Goal: Communication & Community: Answer question/provide support

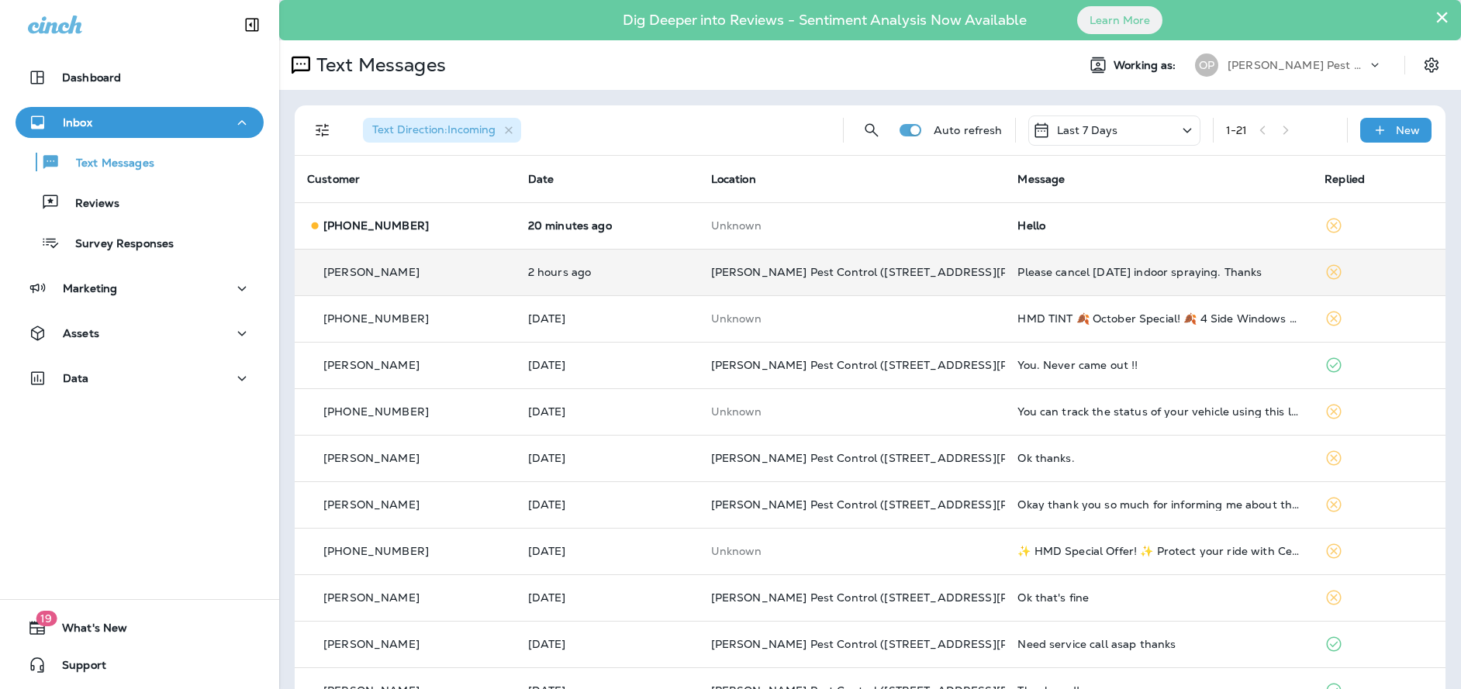
click at [1021, 269] on div "Please cancel [DATE] indoor spraying. Thanks" at bounding box center [1159, 272] width 282 height 12
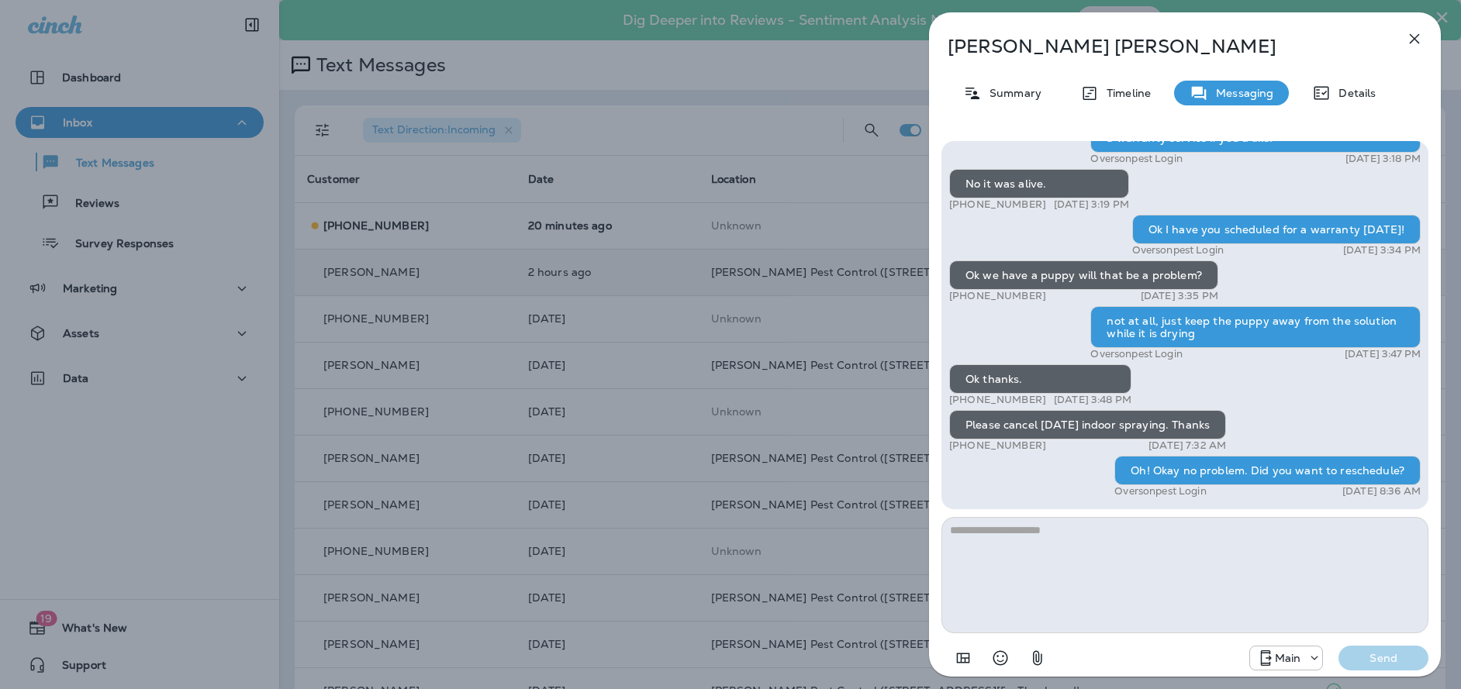
click at [1405, 46] on button "button" at bounding box center [1414, 38] width 31 height 31
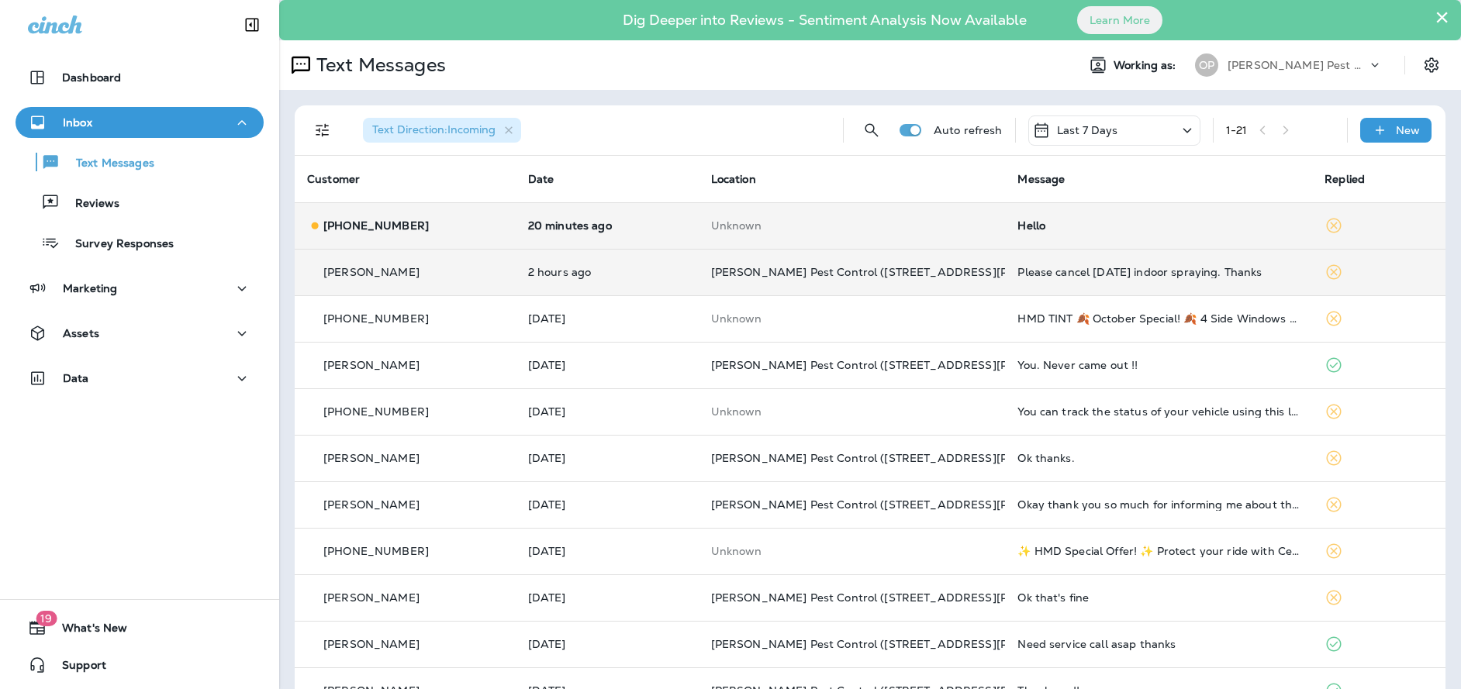
click at [665, 232] on td "20 minutes ago" at bounding box center [607, 225] width 183 height 47
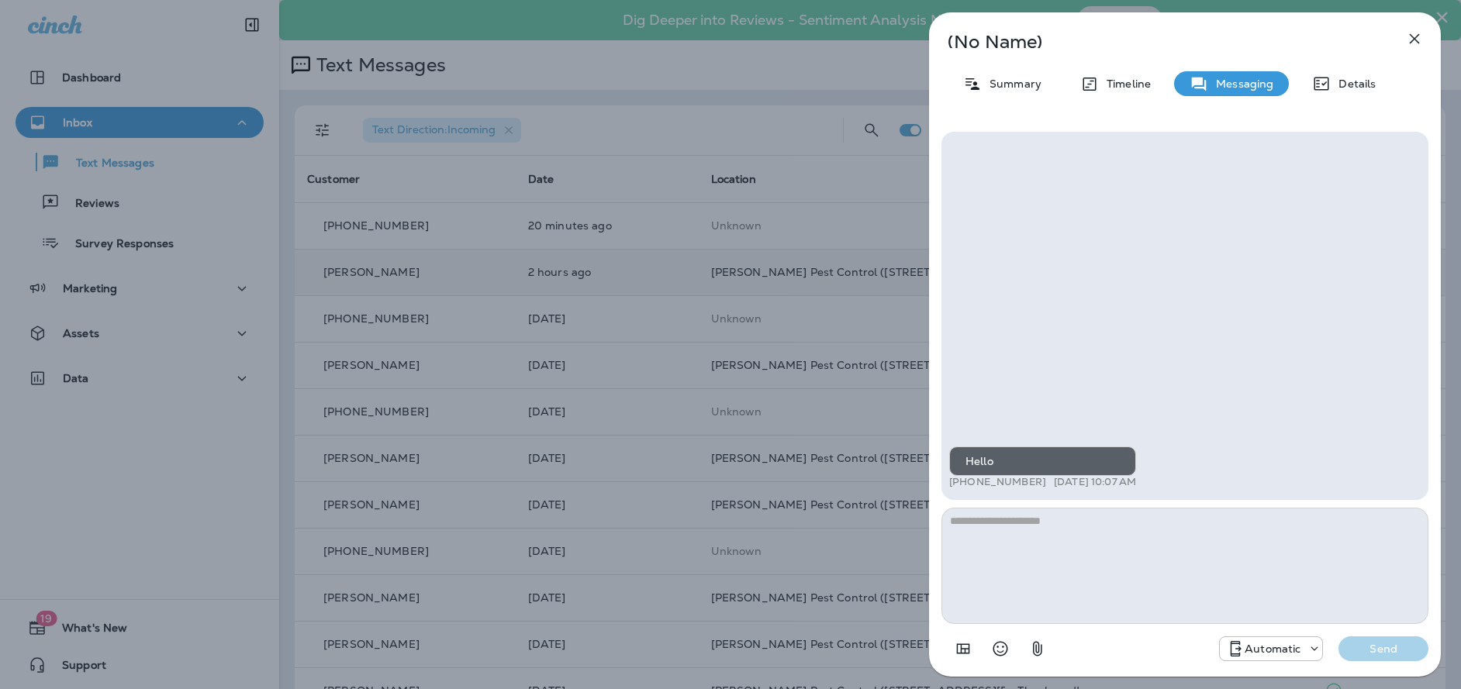
click at [1089, 532] on textarea at bounding box center [1185, 566] width 487 height 116
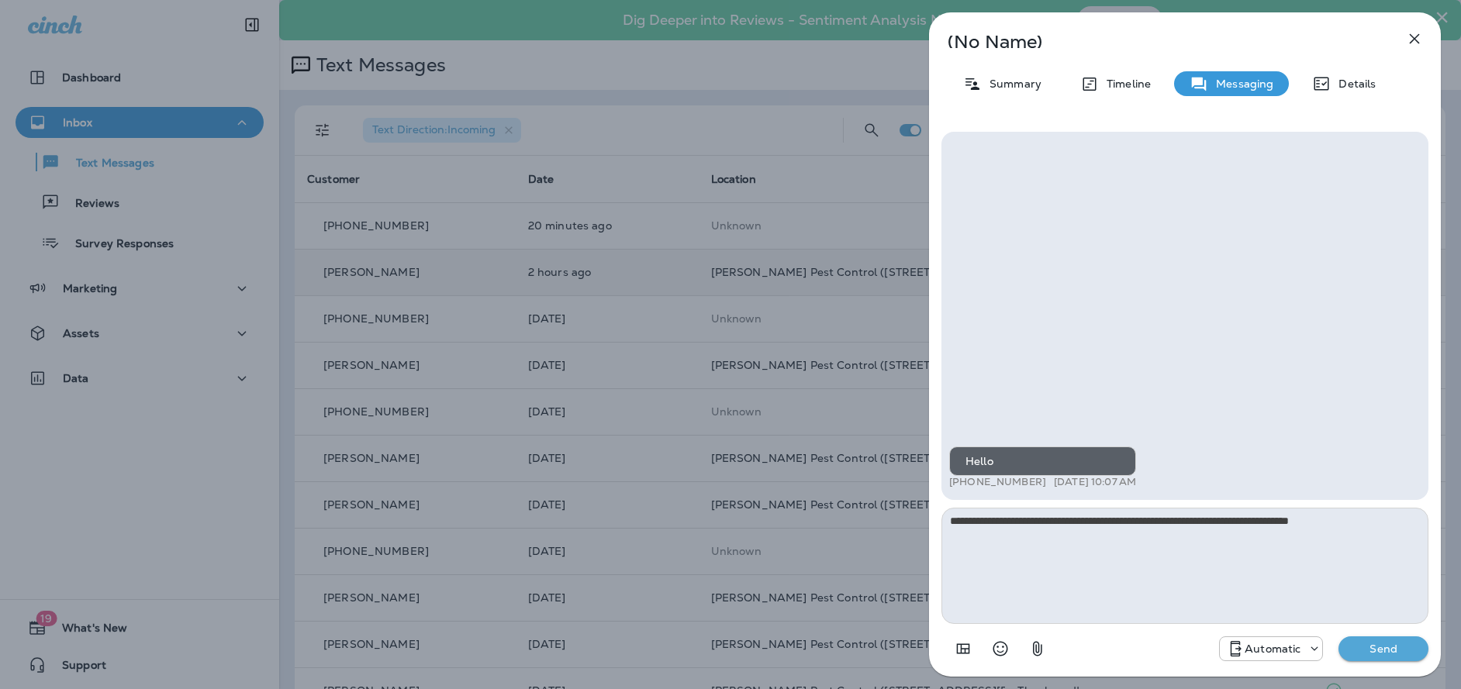
type textarea "**********"
click at [1382, 649] on p "Send" at bounding box center [1383, 649] width 65 height 14
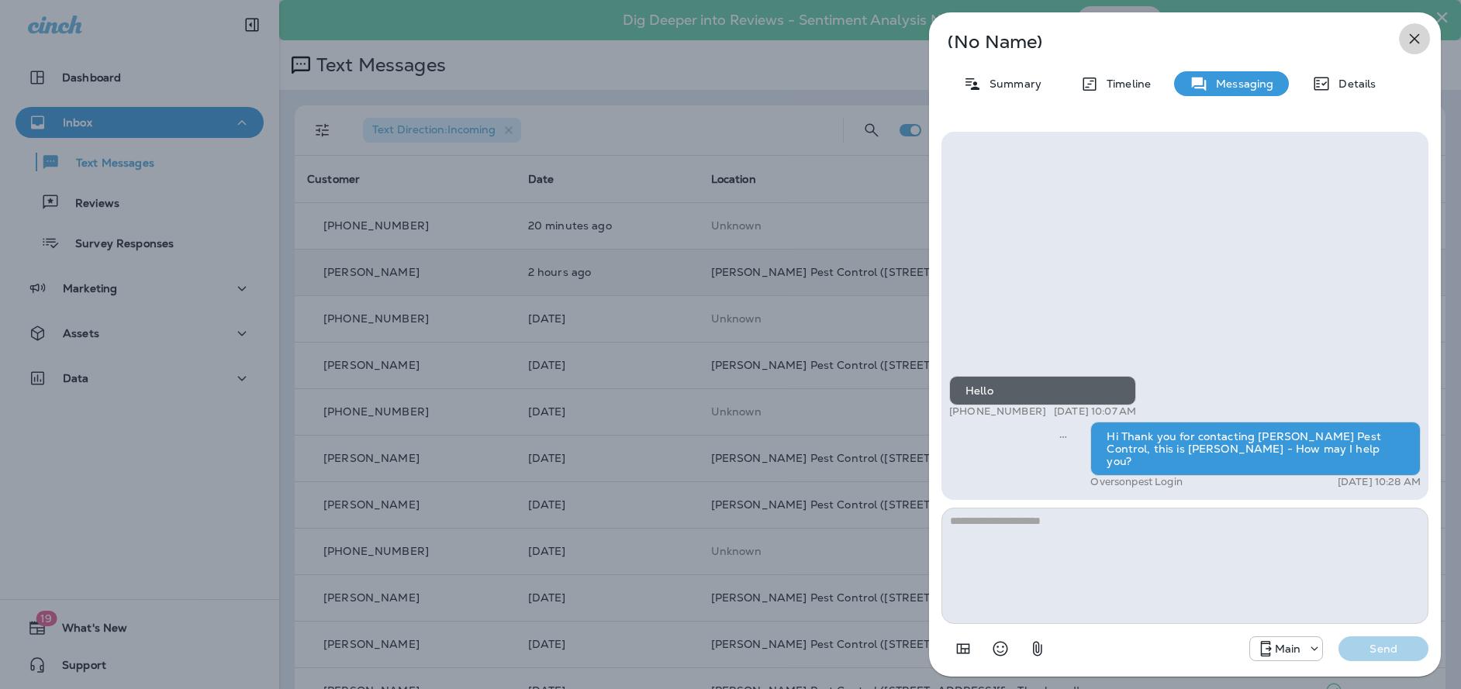
click at [1409, 36] on icon "button" at bounding box center [1414, 38] width 19 height 19
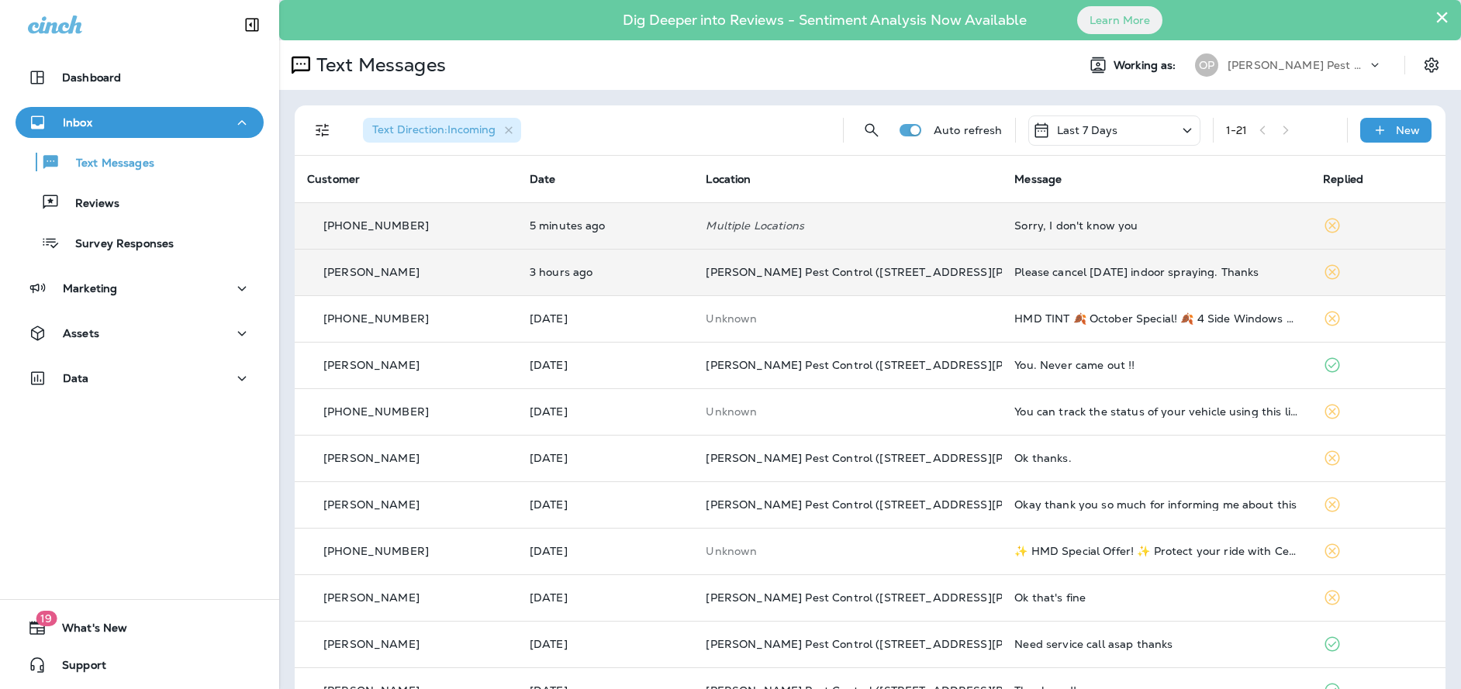
click at [886, 233] on td "Multiple Locations" at bounding box center [847, 225] width 309 height 47
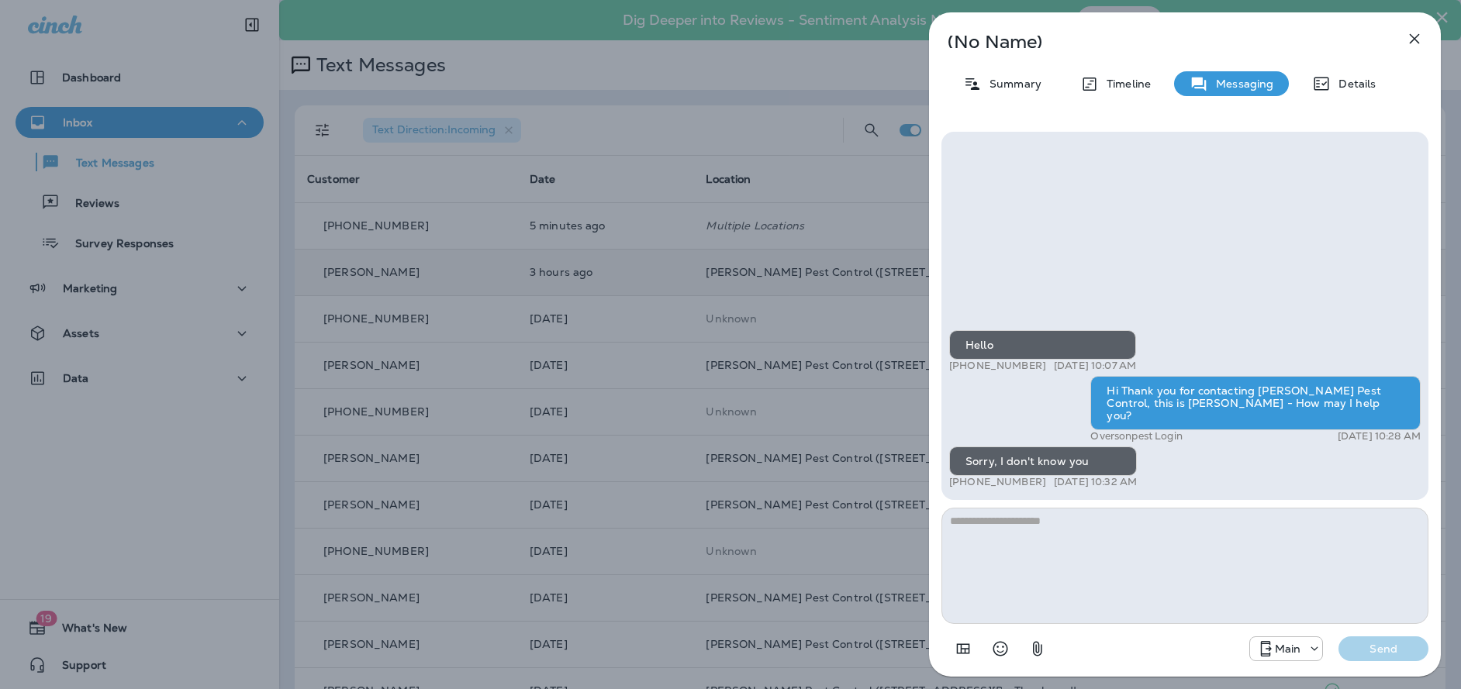
click at [1139, 533] on textarea at bounding box center [1185, 566] width 487 height 116
click at [1406, 43] on icon "button" at bounding box center [1414, 38] width 19 height 19
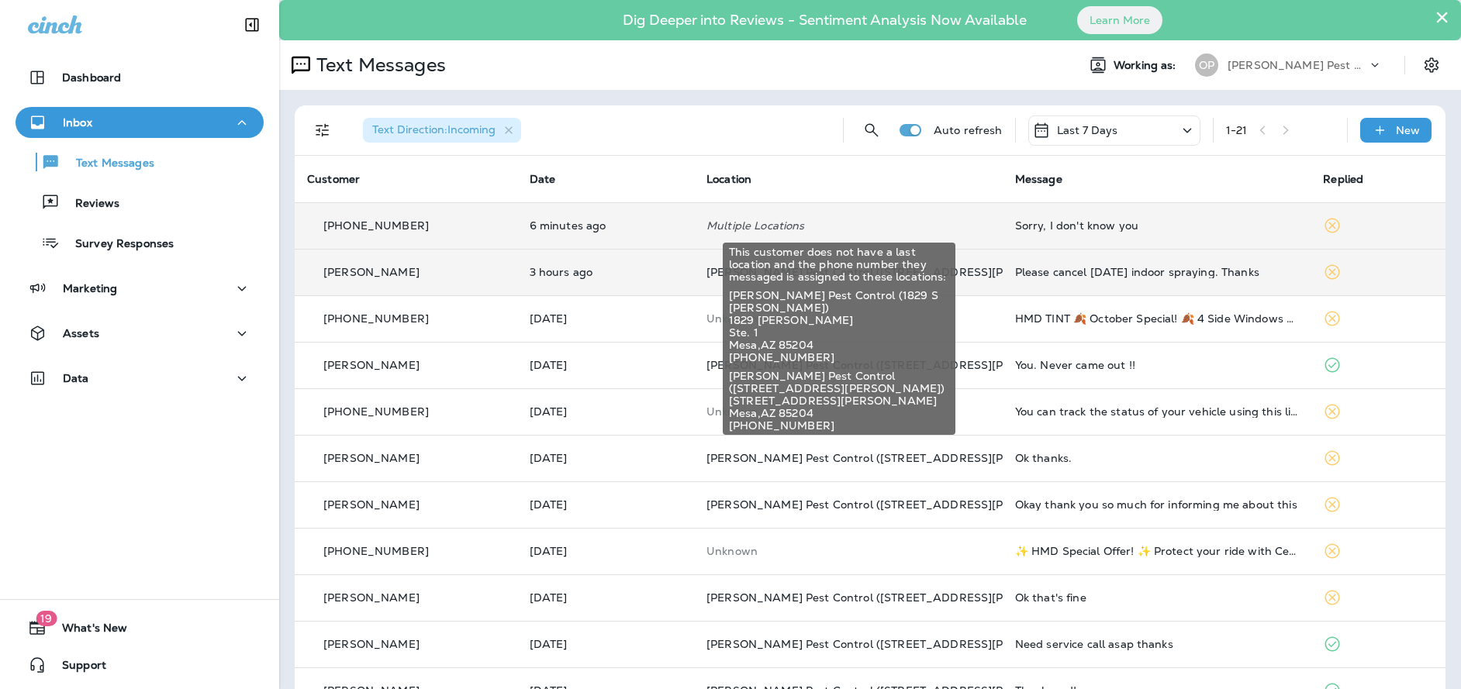
click at [900, 226] on p "Multiple Locations" at bounding box center [849, 225] width 284 height 12
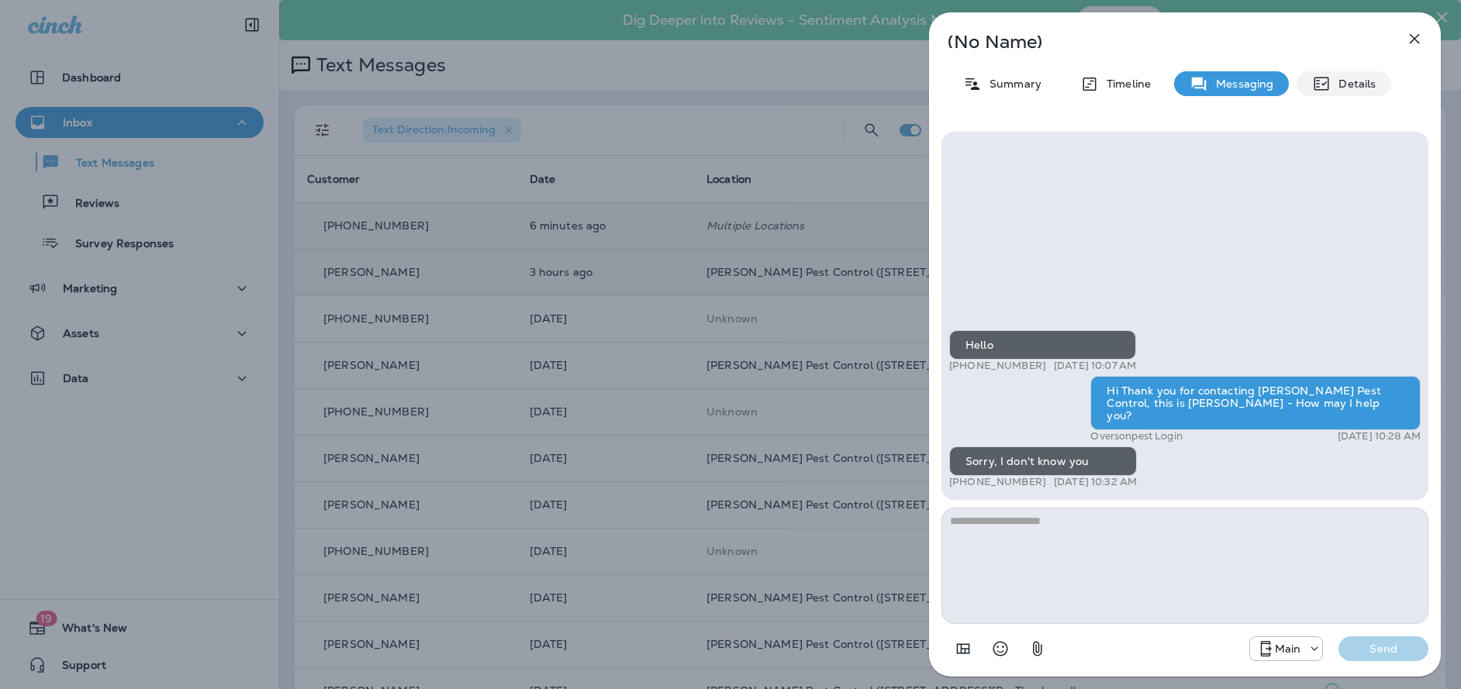
click at [1336, 92] on div "Details" at bounding box center [1344, 83] width 95 height 25
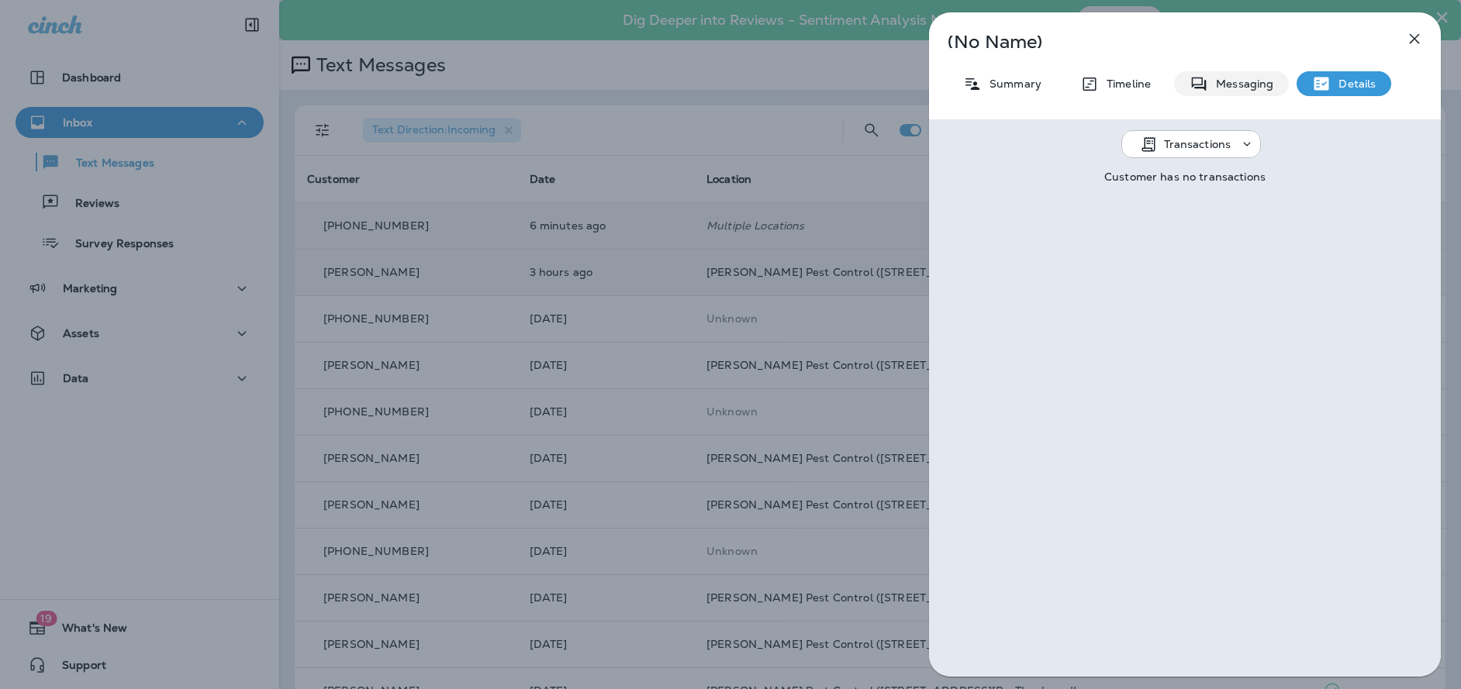
click at [1221, 84] on p "Messaging" at bounding box center [1240, 84] width 65 height 12
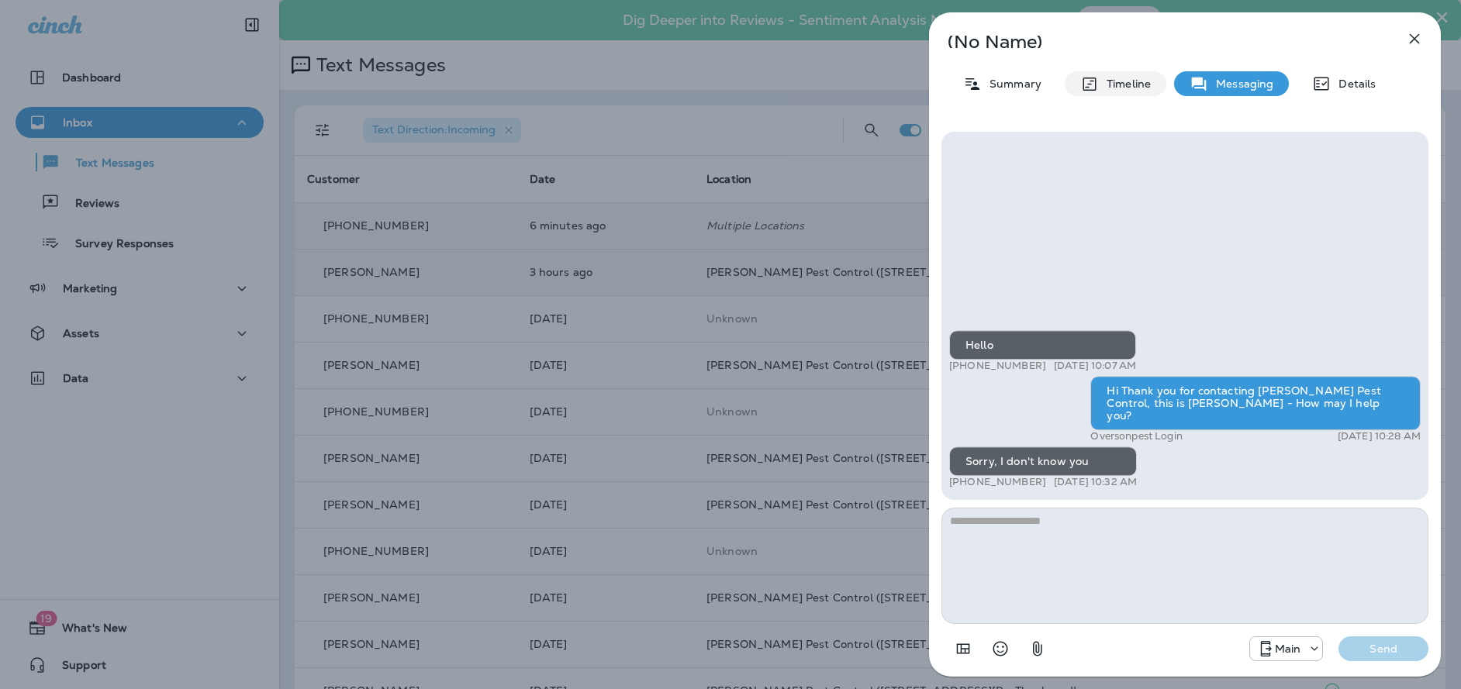
click at [1146, 88] on p "Timeline" at bounding box center [1125, 84] width 52 height 12
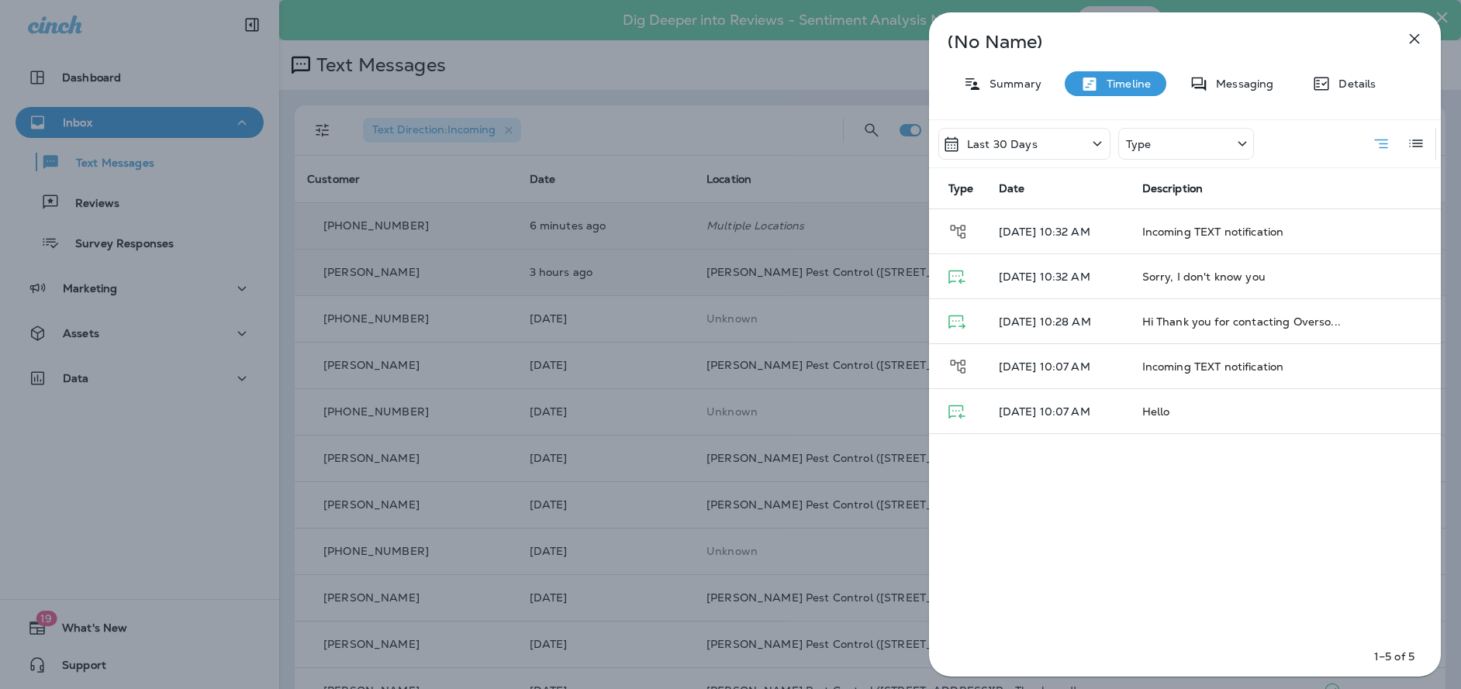
click at [1030, 92] on div "Summary" at bounding box center [1002, 83] width 109 height 25
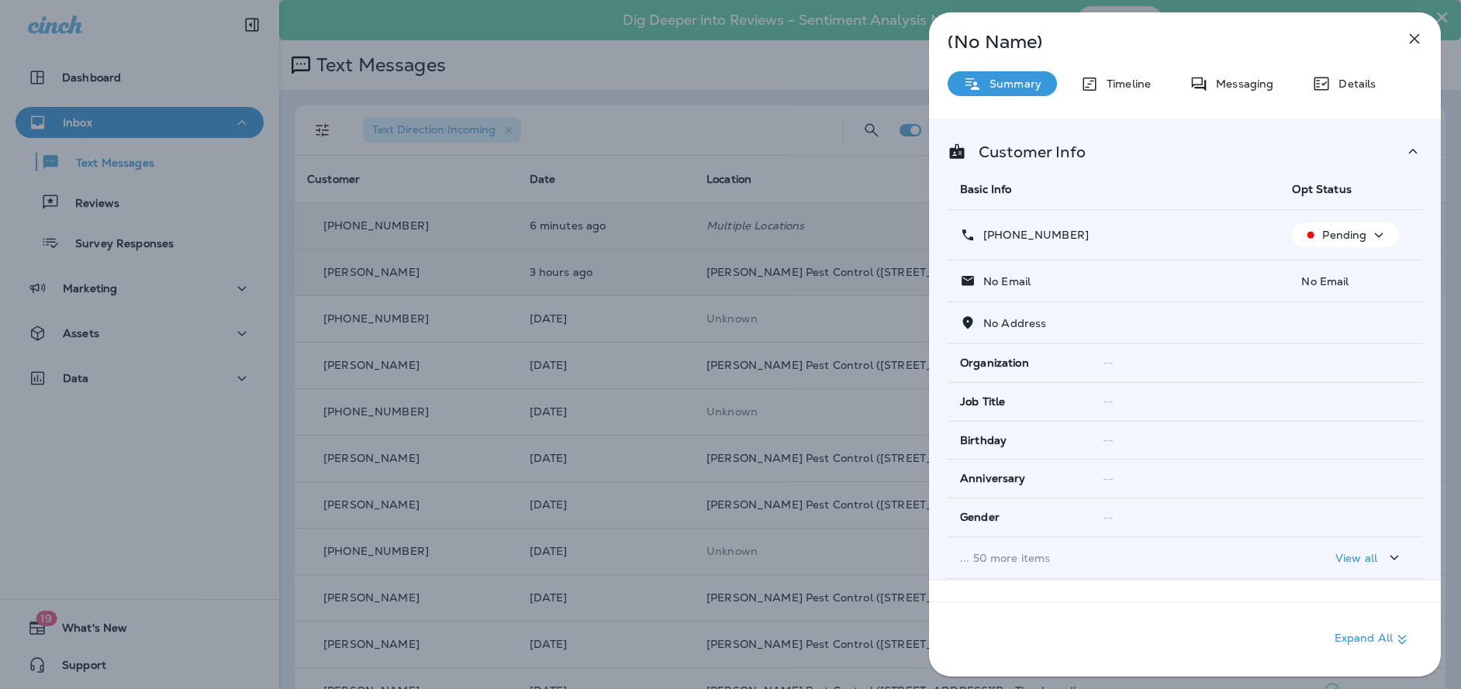
scroll to position [119, 0]
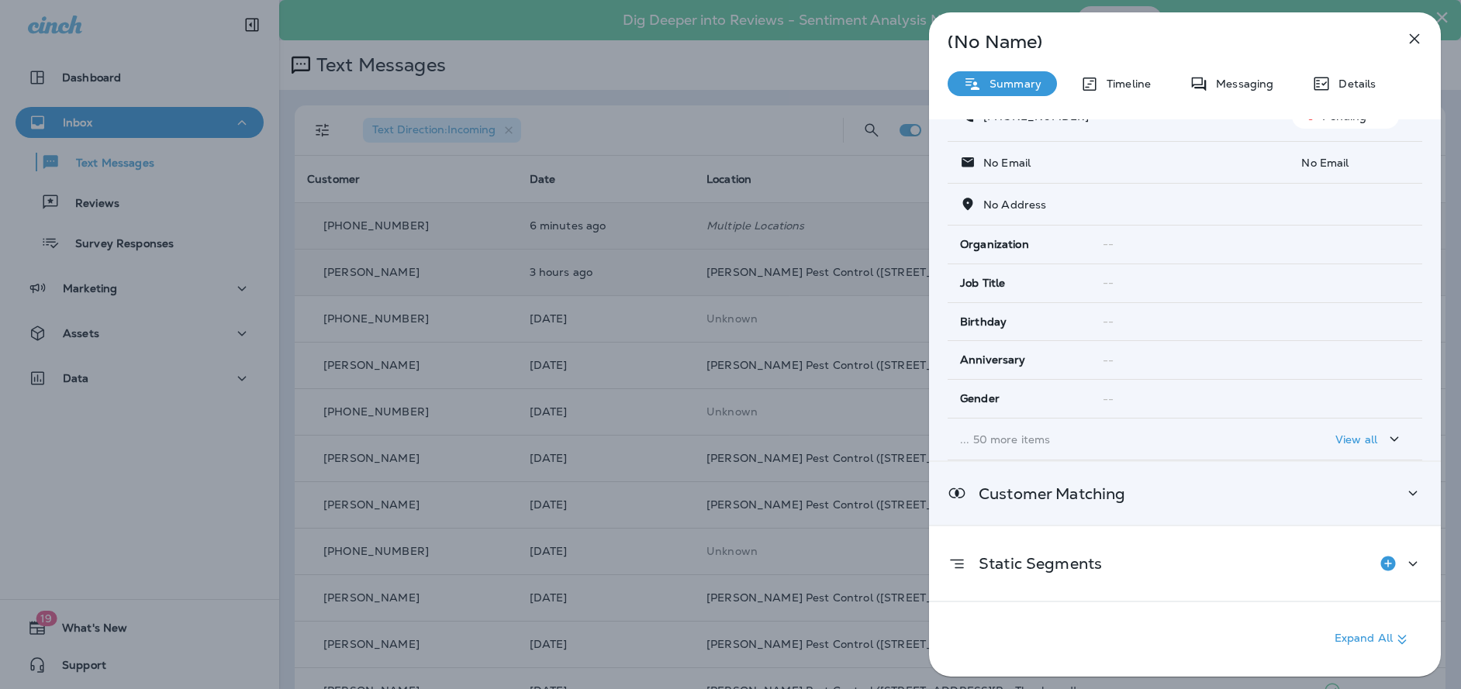
click at [1409, 485] on icon at bounding box center [1413, 493] width 19 height 19
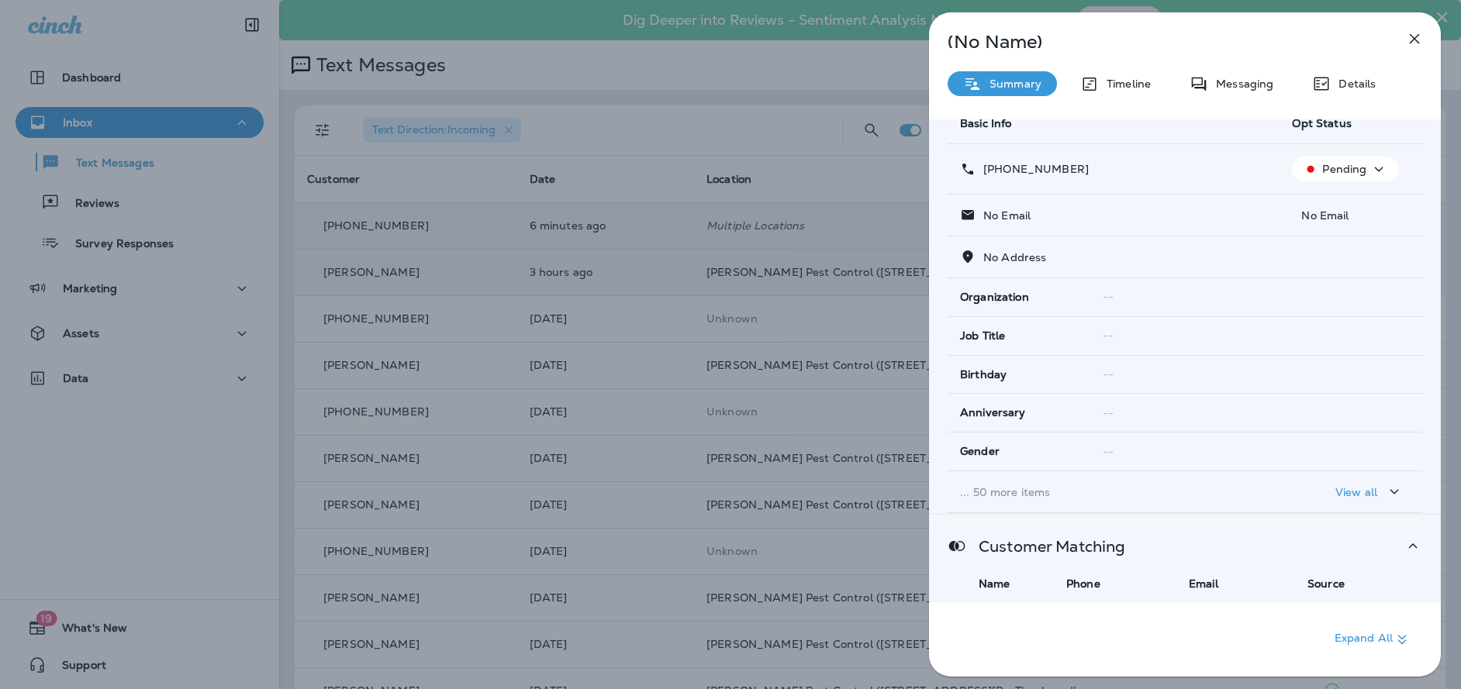
scroll to position [0, 0]
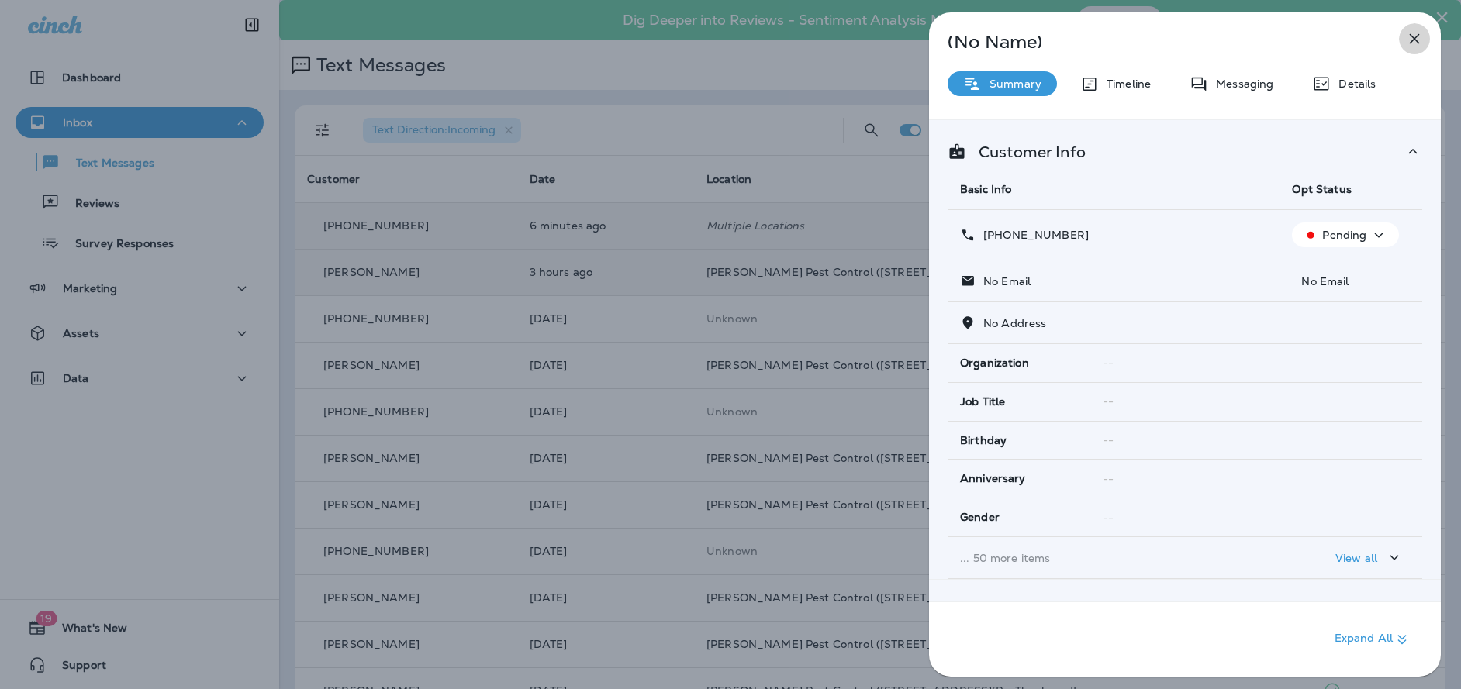
click at [1407, 40] on icon "button" at bounding box center [1414, 38] width 19 height 19
